Goal: Find specific page/section: Find specific page/section

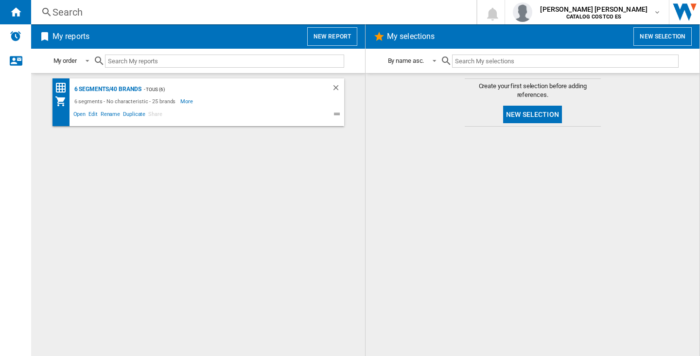
click at [75, 10] on div "Search" at bounding box center [252, 12] width 399 height 14
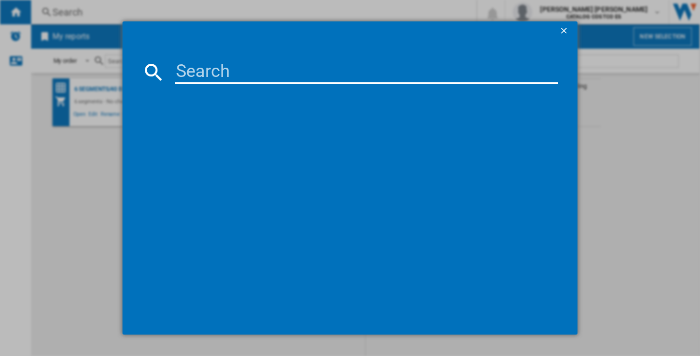
click at [231, 79] on input at bounding box center [366, 71] width 383 height 23
paste input "8591152"
type input "8591152"
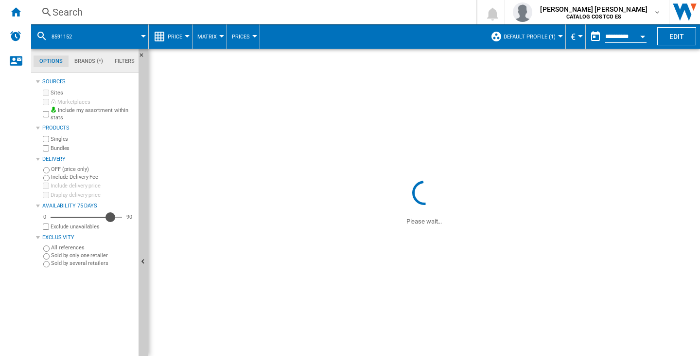
drag, startPoint x: 52, startPoint y: 216, endPoint x: 109, endPoint y: 221, distance: 58.1
click at [109, 221] on div "Availability" at bounding box center [111, 217] width 10 height 10
drag, startPoint x: 110, startPoint y: 220, endPoint x: 134, endPoint y: 223, distance: 23.6
click at [133, 223] on div "0 76 90 Exclude unavailables" at bounding box center [88, 221] width 94 height 19
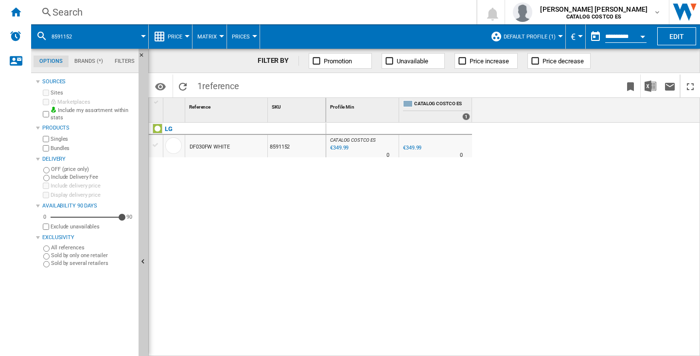
click at [549, 36] on span "Default profile (1)" at bounding box center [530, 37] width 52 height 6
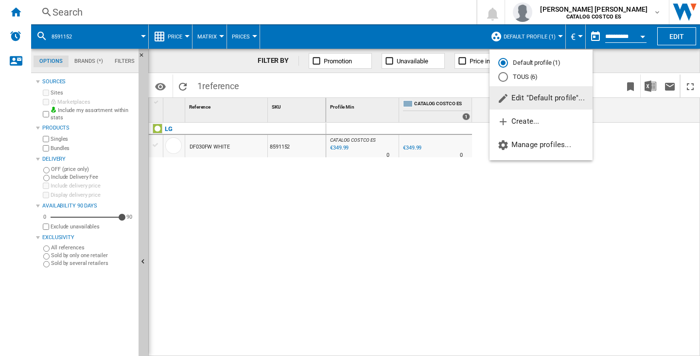
click at [532, 80] on md-radio-button "TOUS (6)" at bounding box center [542, 76] width 86 height 9
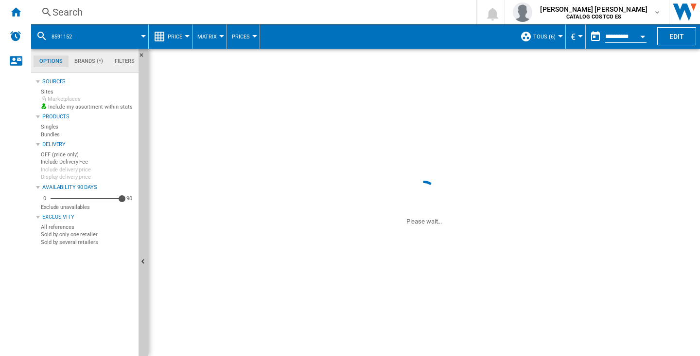
click at [504, 218] on div "CATALOG COSTCO ES : 0.0 % €349.99 % N/A 0 CATALOG COSTCO ES : 0.0 % €349.99 % N…" at bounding box center [513, 239] width 374 height 233
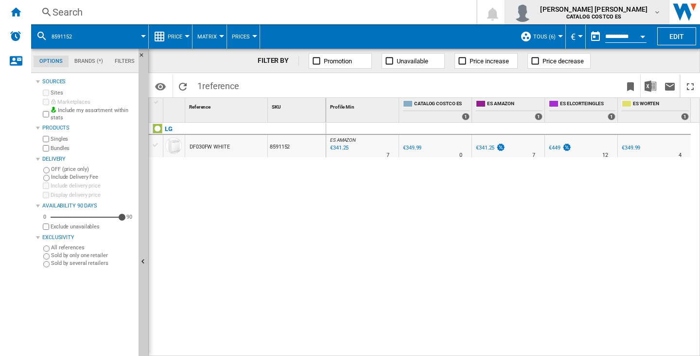
click at [611, 2] on div "[PERSON_NAME] [PERSON_NAME] CATALOG COSTCO ES" at bounding box center [587, 11] width 148 height 19
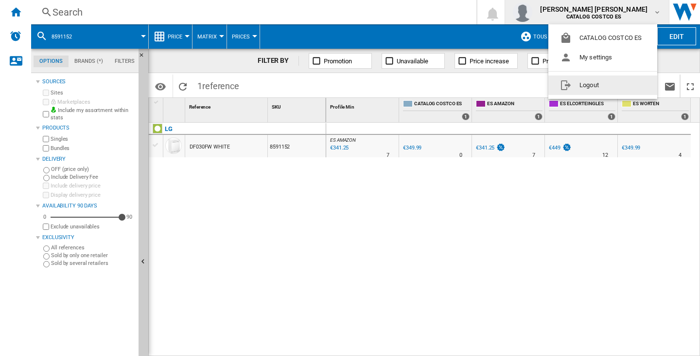
click at [611, 83] on button "Logout" at bounding box center [603, 84] width 109 height 19
